Goal: Task Accomplishment & Management: Complete application form

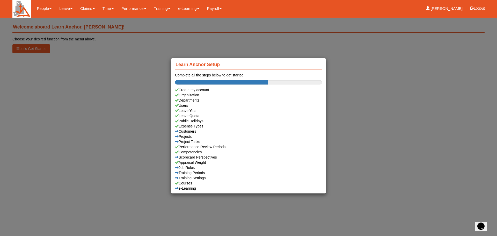
click at [85, 105] on div "Learn Anchor Setup Complete all the steps below to get started Create my accoun…" at bounding box center [248, 118] width 497 height 236
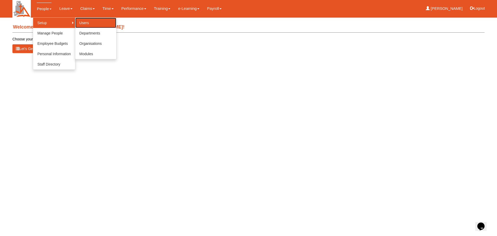
click at [80, 20] on link "Users" at bounding box center [95, 23] width 41 height 10
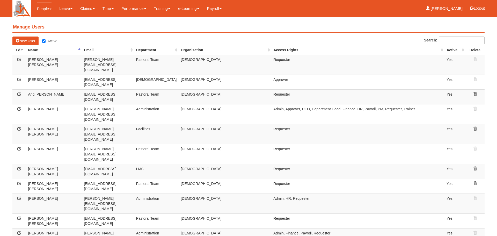
select select "50"
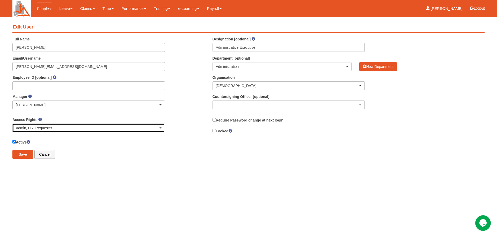
click at [161, 129] on div "Admin, HR, Requester" at bounding box center [89, 128] width 152 height 8
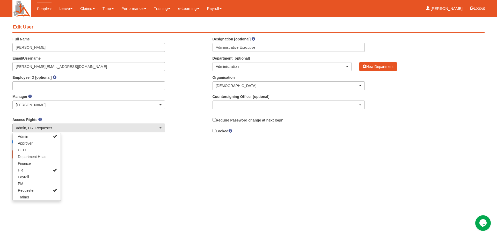
click at [171, 165] on html "Toggle navigation People Setup Users Departments Organisations Modules Manage P…" at bounding box center [248, 84] width 497 height 168
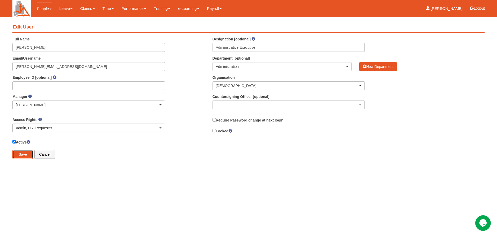
click at [24, 154] on input "Save" at bounding box center [22, 154] width 21 height 9
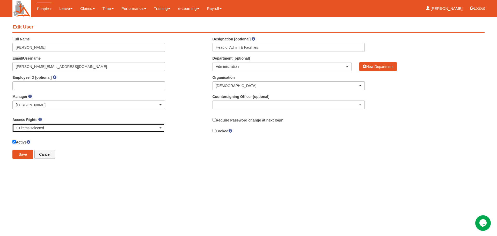
click at [161, 129] on div "10 items selected" at bounding box center [89, 127] width 146 height 5
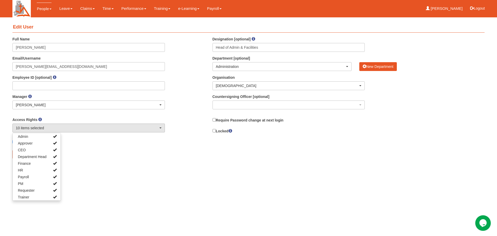
click at [166, 160] on div "× Full Name Benjamin Lee Gin Huat Email/Username benjamin@tmc.org.sg Employee I…" at bounding box center [249, 99] width 480 height 126
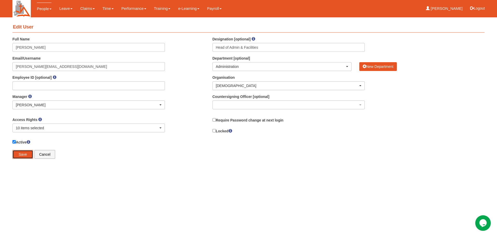
drag, startPoint x: 22, startPoint y: 152, endPoint x: 44, endPoint y: 149, distance: 22.5
click at [22, 153] on input "Save" at bounding box center [22, 154] width 21 height 9
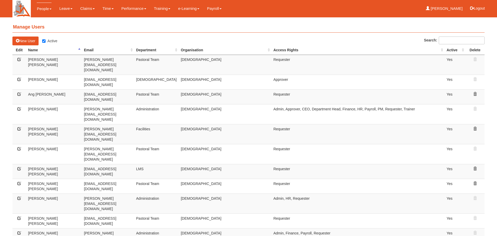
select select "50"
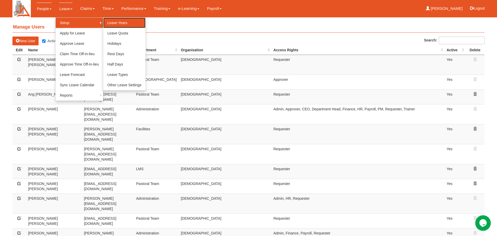
click at [119, 24] on link "Leave Years" at bounding box center [124, 23] width 42 height 10
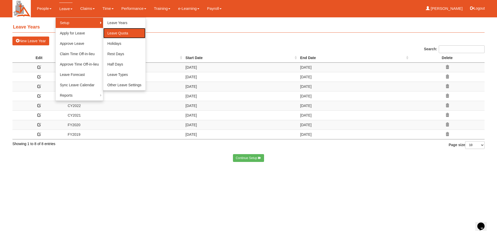
click at [124, 33] on link "Leave Quota" at bounding box center [124, 33] width 42 height 10
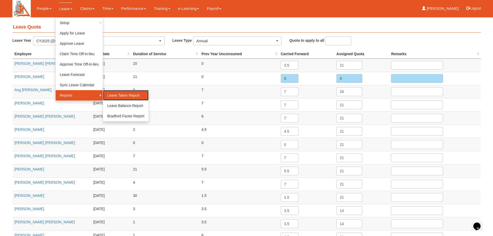
click at [109, 92] on link "Leave Taken Report" at bounding box center [125, 95] width 45 height 10
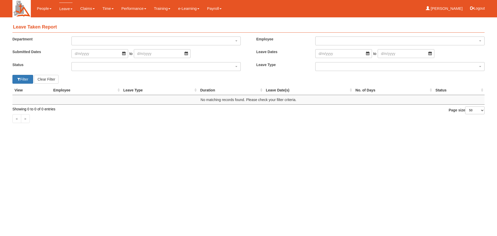
select select "50"
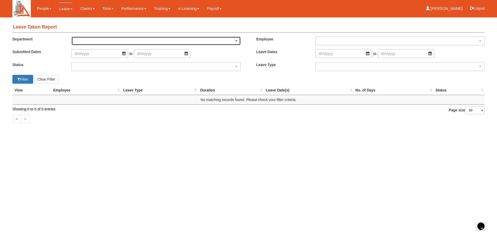
click at [236, 40] on span "button" at bounding box center [236, 40] width 2 height 1
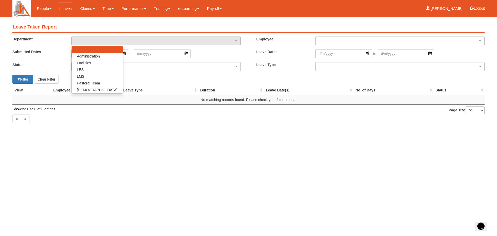
drag, startPoint x: 295, startPoint y: 146, endPoint x: 315, endPoint y: 136, distance: 21.8
click at [300, 132] on html "Toggle navigation People Setup Users Departments Organisations Modules Manage P…" at bounding box center [248, 66] width 497 height 132
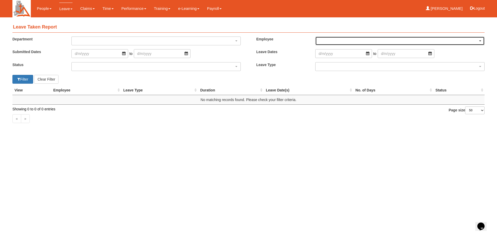
click at [478, 38] on div "button" at bounding box center [399, 41] width 169 height 8
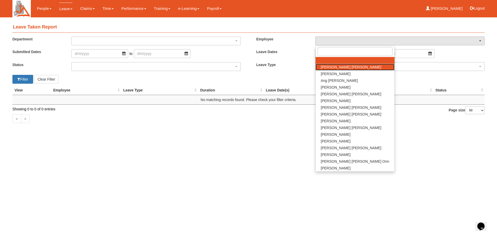
click at [341, 68] on span "[PERSON_NAME] [PERSON_NAME]" at bounding box center [351, 66] width 61 height 5
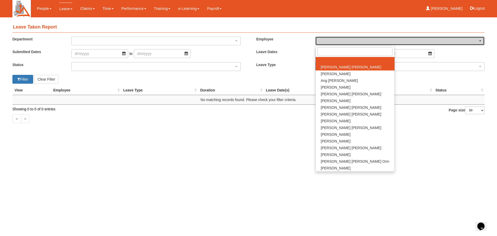
select select "a6aefec5-7aae-467e-808d-301ccaf97d9b"
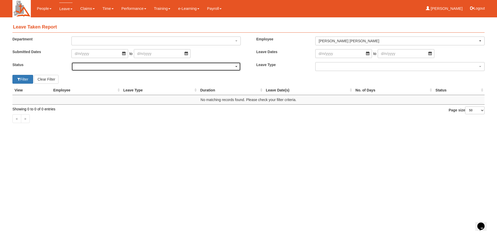
click at [237, 66] on div "button" at bounding box center [156, 66] width 169 height 8
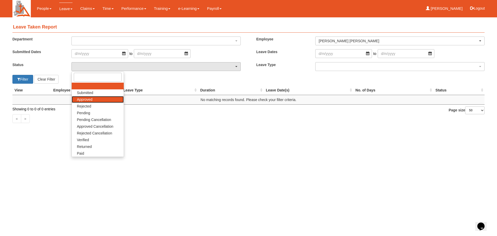
click at [99, 98] on link "Approved" at bounding box center [98, 99] width 52 height 7
select select "Approved"
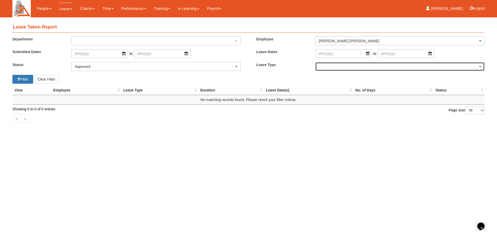
click at [477, 65] on div "button" at bounding box center [399, 66] width 169 height 8
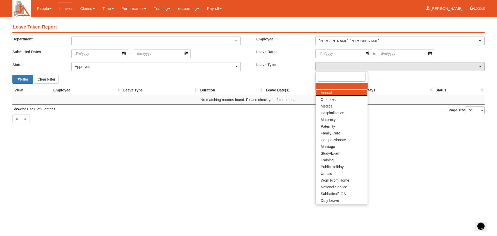
click at [336, 94] on link "Annual" at bounding box center [341, 92] width 52 height 7
select select "1"
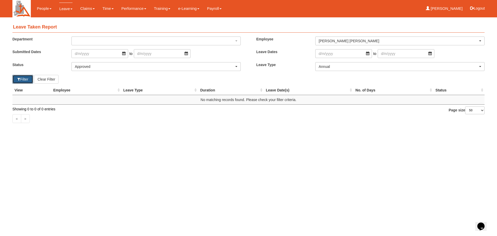
click at [24, 79] on button "Filter" at bounding box center [22, 79] width 21 height 9
select select "50"
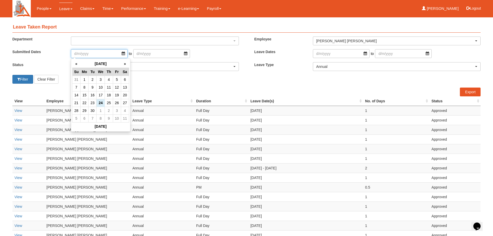
click at [117, 54] on input "search" at bounding box center [99, 53] width 57 height 9
click at [93, 64] on th "[DATE]" at bounding box center [100, 64] width 41 height 8
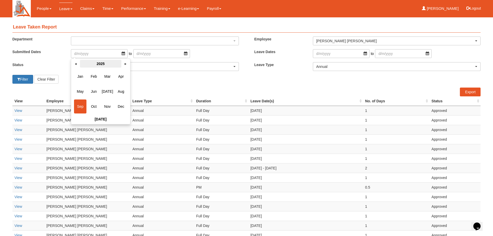
click at [100, 63] on th "2025" at bounding box center [100, 64] width 41 height 8
click at [107, 90] on span "2025" at bounding box center [107, 91] width 12 height 14
click at [78, 77] on span "Jan" at bounding box center [80, 76] width 12 height 14
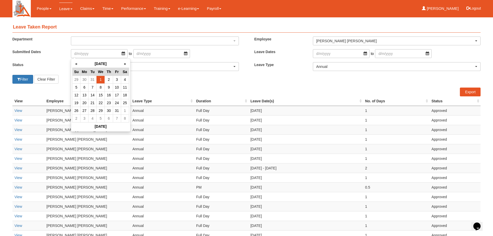
click at [100, 78] on td "1" at bounding box center [100, 80] width 8 height 8
type input "1/1/2025"
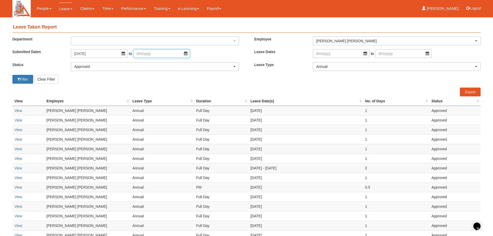
click at [177, 54] on input "search" at bounding box center [161, 53] width 57 height 9
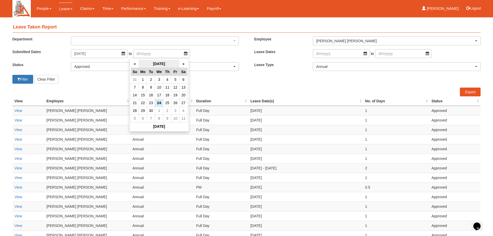
click at [167, 62] on th "[DATE]" at bounding box center [159, 64] width 41 height 8
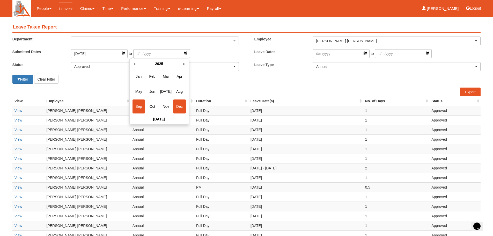
click at [183, 102] on span "Dec" at bounding box center [179, 106] width 12 height 14
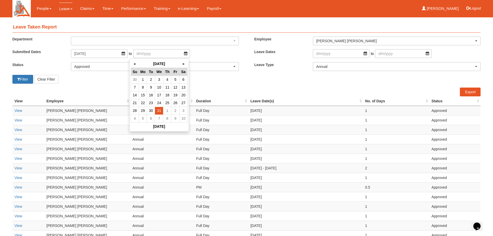
click at [161, 110] on td "31" at bounding box center [159, 111] width 8 height 8
type input "31/12/2025"
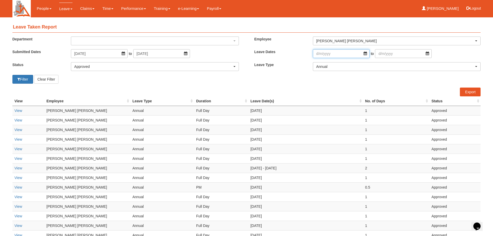
click at [360, 52] on input "search" at bounding box center [341, 53] width 57 height 9
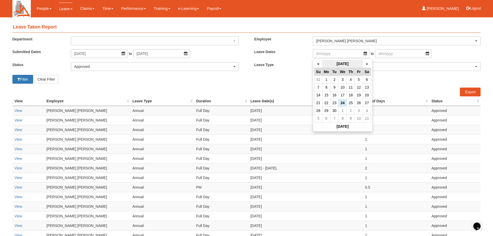
click at [347, 63] on th "[DATE]" at bounding box center [342, 64] width 41 height 8
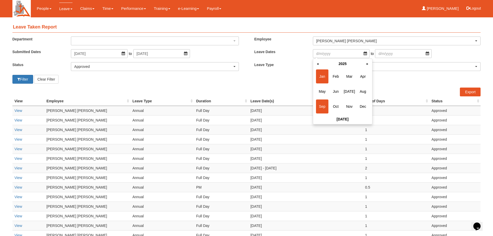
click at [324, 76] on span "Jan" at bounding box center [322, 76] width 12 height 14
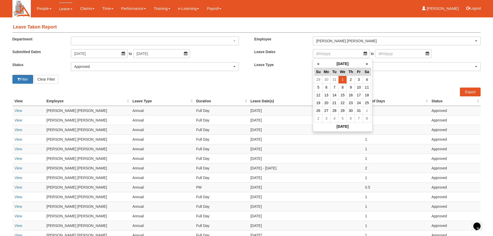
click at [343, 80] on td "1" at bounding box center [342, 80] width 8 height 8
type input "1/1/2025"
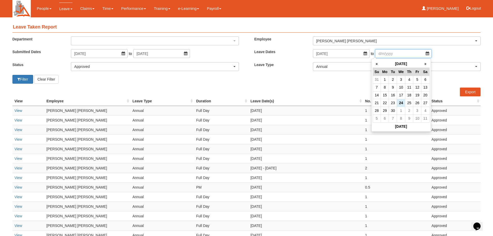
click at [420, 53] on input "search" at bounding box center [403, 53] width 57 height 9
click at [413, 62] on th "[DATE]" at bounding box center [401, 64] width 41 height 8
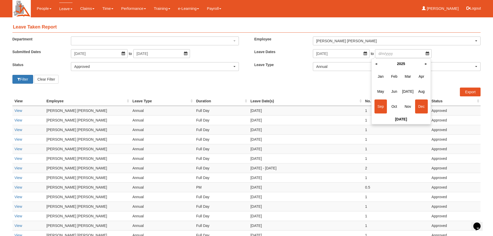
click at [422, 103] on span "Dec" at bounding box center [421, 106] width 12 height 14
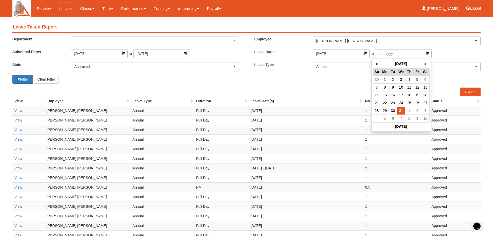
click at [403, 111] on td "31" at bounding box center [401, 111] width 8 height 8
type input "31/12/2025"
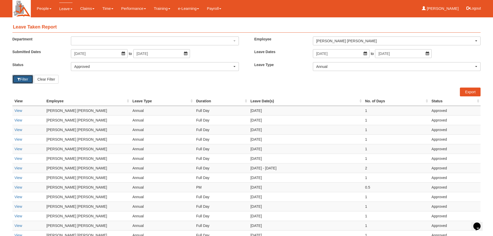
click at [27, 77] on button "Filter" at bounding box center [22, 79] width 21 height 9
select select "50"
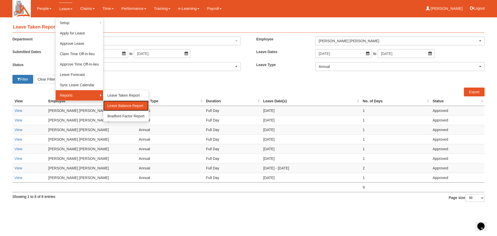
click at [121, 107] on link "Leave Balance Report" at bounding box center [125, 105] width 45 height 10
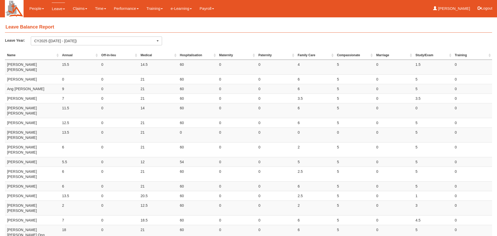
select select "50"
click at [75, 84] on td "9" at bounding box center [79, 89] width 39 height 10
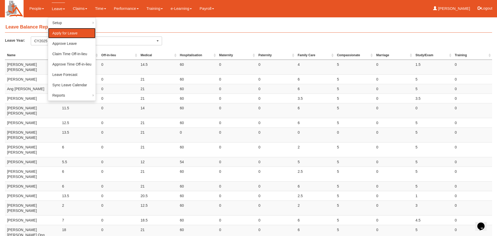
click at [64, 31] on link "Apply for Leave" at bounding box center [71, 33] width 47 height 10
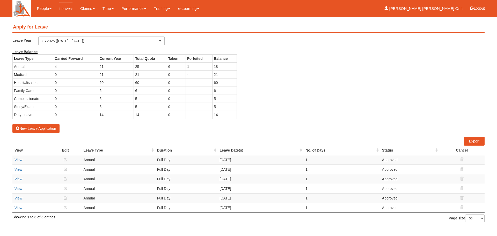
select select "50"
click at [39, 129] on button "New Leave Application" at bounding box center [35, 128] width 47 height 9
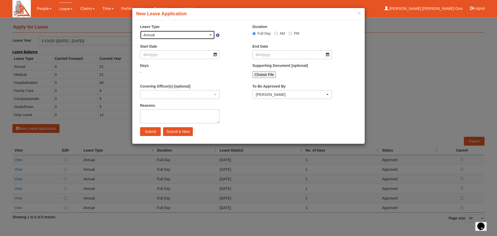
click at [209, 35] on span "button" at bounding box center [210, 34] width 2 height 1
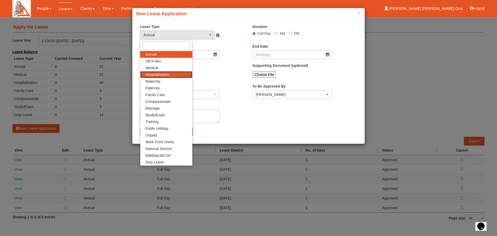
click at [167, 73] on span "Hospitalisation" at bounding box center [157, 74] width 24 height 5
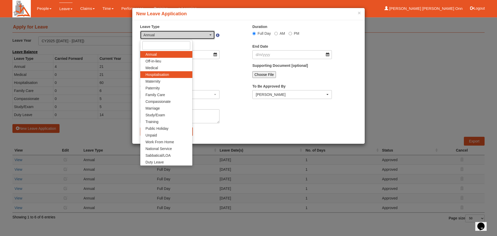
select select "5"
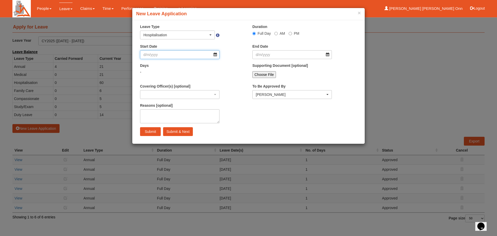
click at [215, 52] on input "Start Date" at bounding box center [179, 54] width 79 height 9
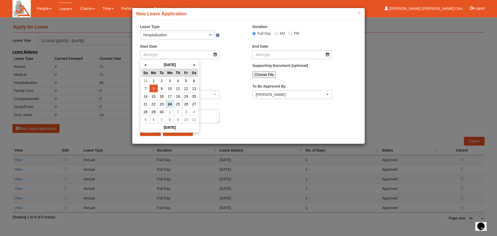
click at [156, 88] on td "8" at bounding box center [154, 89] width 8 height 8
type input "[DATE]"
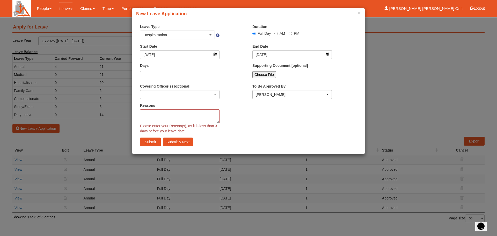
select select
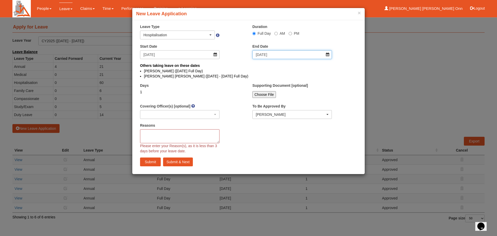
click at [326, 55] on input "[DATE]" at bounding box center [291, 54] width 79 height 9
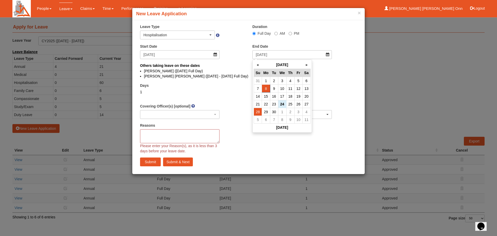
click at [259, 111] on td "28" at bounding box center [258, 112] width 8 height 8
type input "[DATE]"
select select
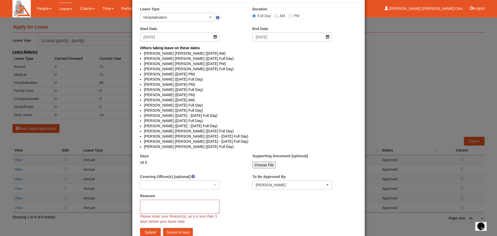
scroll to position [34, 0]
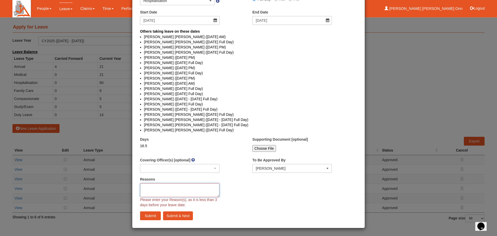
click at [162, 193] on textarea "Reasons" at bounding box center [179, 190] width 79 height 14
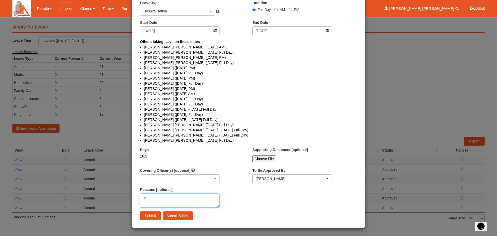
type textarea "M"
type textarea "After Cataract Operation."
click at [145, 215] on input "Submit" at bounding box center [150, 215] width 21 height 9
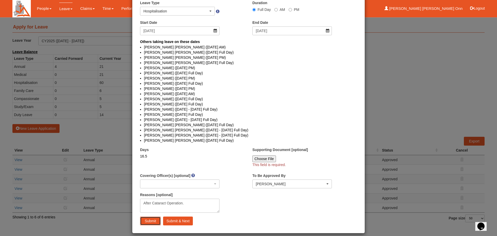
click at [149, 222] on input "Submit" at bounding box center [150, 220] width 21 height 9
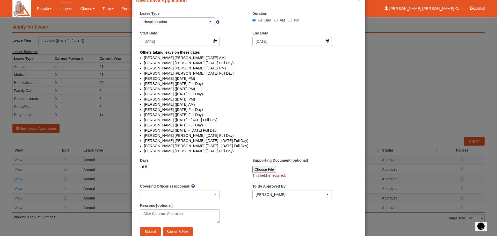
scroll to position [0, 0]
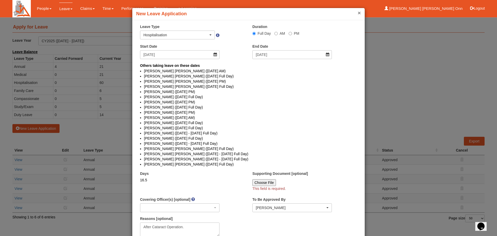
click at [358, 13] on button "×" at bounding box center [359, 12] width 3 height 5
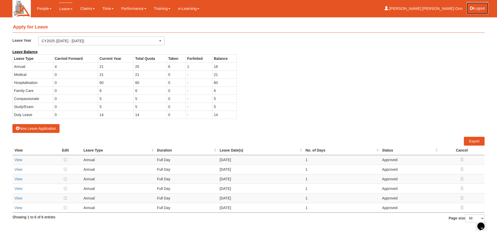
click at [477, 7] on button "Logout" at bounding box center [477, 8] width 22 height 12
